Goal: Obtain resource: Download file/media

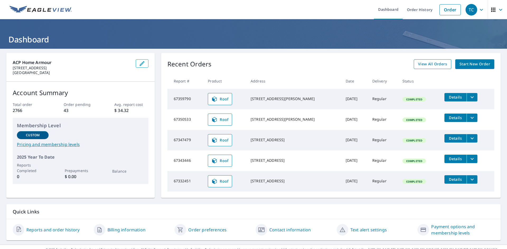
click at [436, 64] on span "View All Orders" at bounding box center [432, 64] width 29 height 7
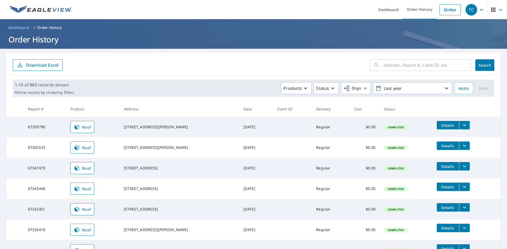
click at [398, 66] on input "text" at bounding box center [427, 65] width 88 height 15
paste input "[STREET_ADDRESS]"
type input "[STREET_ADDRESS]"
click button "Search" at bounding box center [484, 65] width 19 height 12
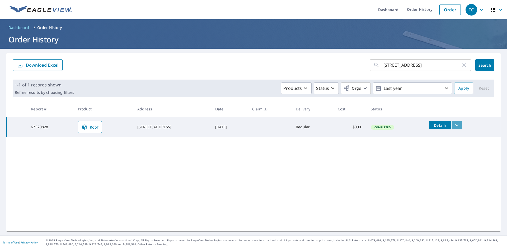
click at [458, 124] on icon "filesDropdownBtn-67320828" at bounding box center [457, 125] width 6 height 6
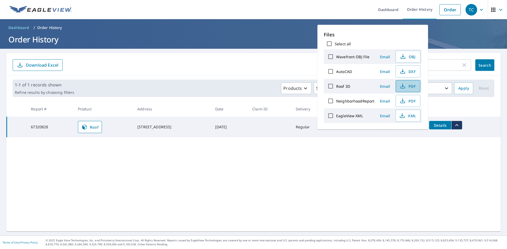
click at [409, 85] on span "PDF" at bounding box center [407, 86] width 17 height 6
